Goal: Transaction & Acquisition: Purchase product/service

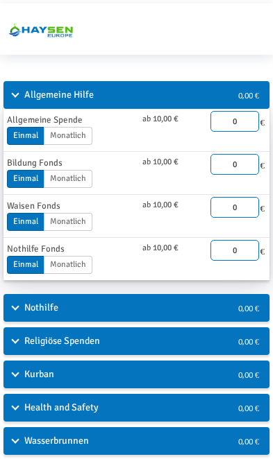
click at [220, 312] on div "Nothilfe 0,00 €" at bounding box center [136, 308] width 266 height 28
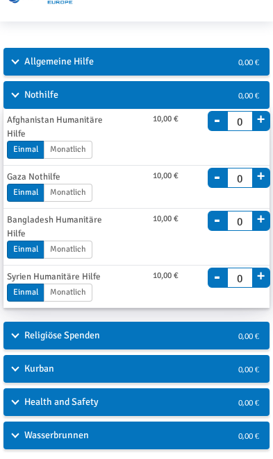
scroll to position [34, 0]
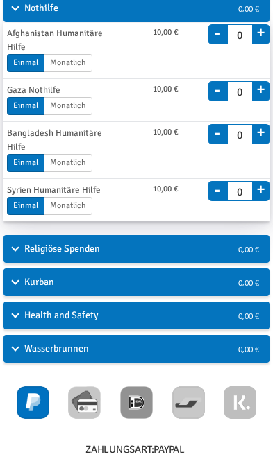
click at [8, 251] on div "Religiöse Spenden" at bounding box center [96, 249] width 186 height 28
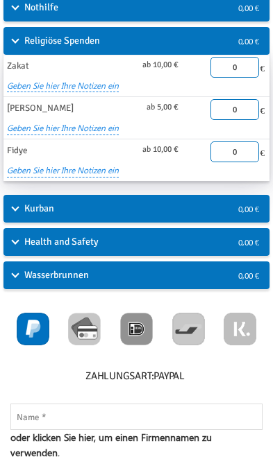
click at [8, 207] on div "Kurban" at bounding box center [96, 209] width 186 height 28
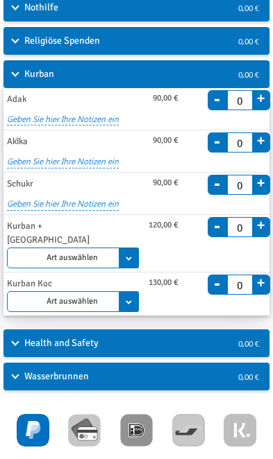
click at [12, 329] on div "Health and Safety" at bounding box center [96, 343] width 186 height 28
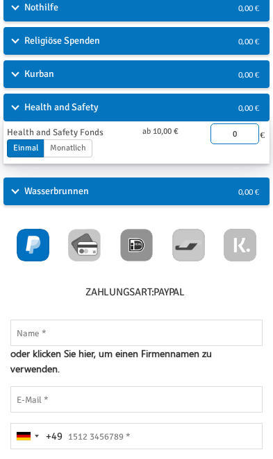
click at [17, 73] on div "Kurban" at bounding box center [96, 74] width 186 height 28
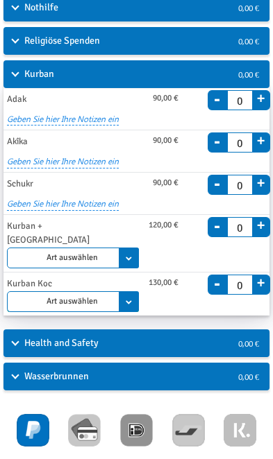
click at [12, 294] on select "Art auswählen Adak (Nadhr) [PERSON_NAME]" at bounding box center [73, 301] width 132 height 21
click at [12, 331] on div "Health and Safety" at bounding box center [96, 343] width 186 height 28
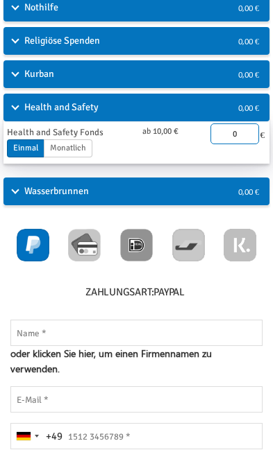
click at [15, 198] on div "Wasserbrunnen" at bounding box center [96, 192] width 186 height 28
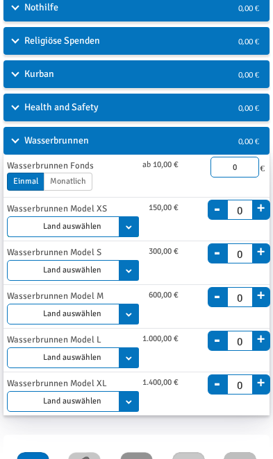
click at [16, 226] on select "Land auswählen [GEOGRAPHIC_DATA]" at bounding box center [73, 226] width 132 height 21
click at [28, 318] on select "Land auswählen [GEOGRAPHIC_DATA] [GEOGRAPHIC_DATA] [GEOGRAPHIC_DATA]" at bounding box center [73, 314] width 132 height 21
click at [22, 312] on select "Land auswählen [GEOGRAPHIC_DATA] [GEOGRAPHIC_DATA] [GEOGRAPHIC_DATA]" at bounding box center [73, 314] width 132 height 21
